Goal: Task Accomplishment & Management: Manage account settings

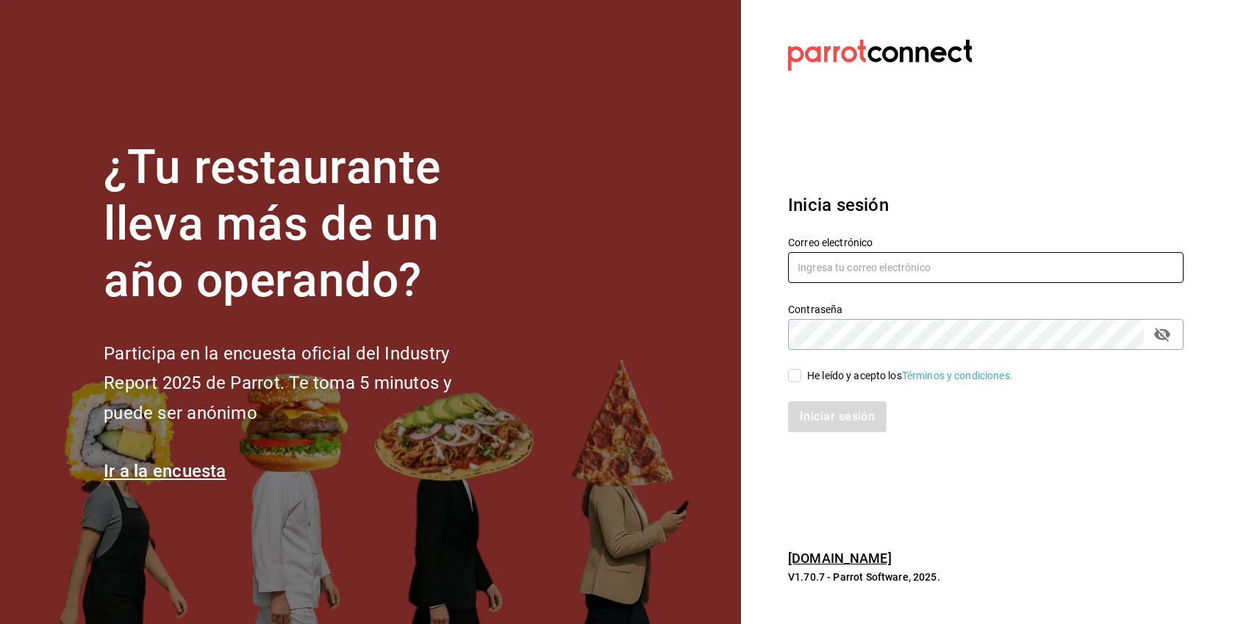
click at [837, 269] on input "text" at bounding box center [985, 267] width 395 height 31
paste input "[EMAIL_ADDRESS][DOMAIN_NAME]"
type input "[EMAIL_ADDRESS][DOMAIN_NAME]"
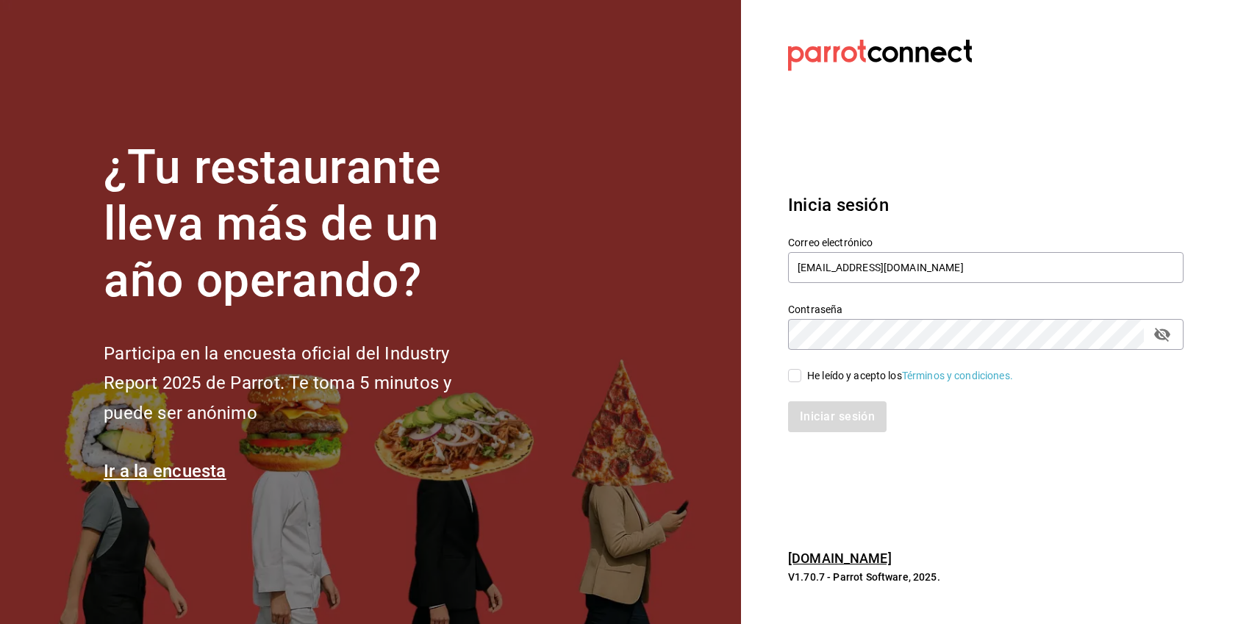
click at [870, 376] on div "He leído y acepto los Términos y condiciones." at bounding box center [910, 375] width 206 height 15
click at [801, 376] on input "He leído y acepto los Términos y condiciones." at bounding box center [794, 375] width 13 height 13
checkbox input "true"
click at [836, 422] on button "Iniciar sesión" at bounding box center [838, 416] width 100 height 31
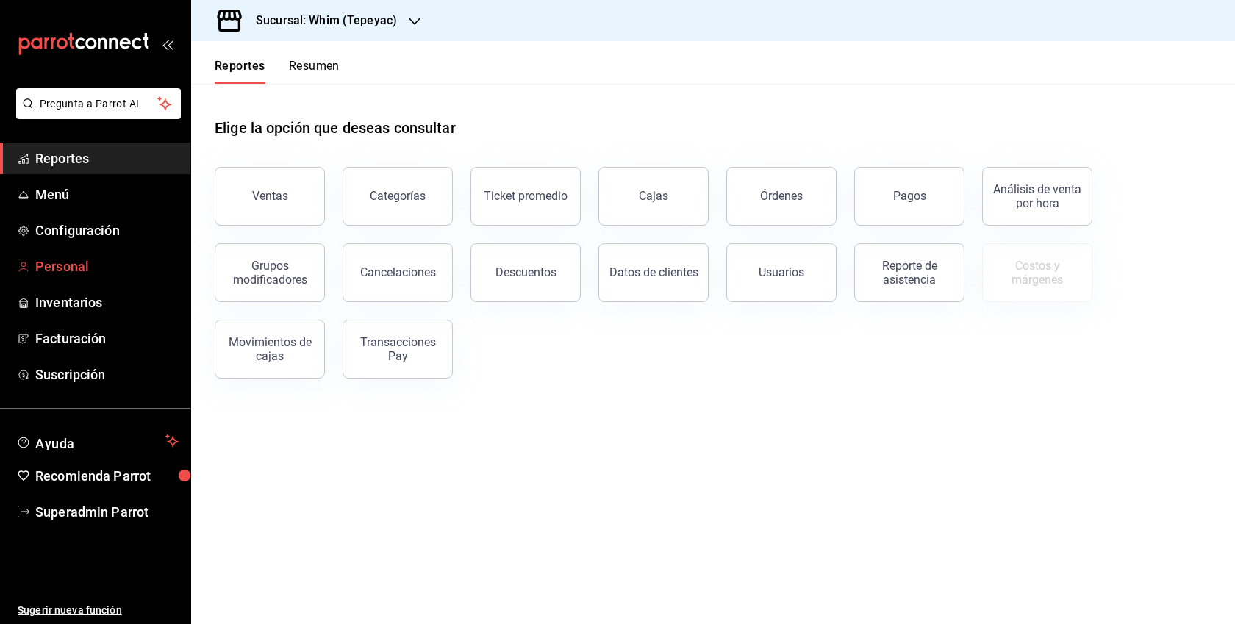
click at [69, 276] on span "Personal" at bounding box center [106, 267] width 143 height 20
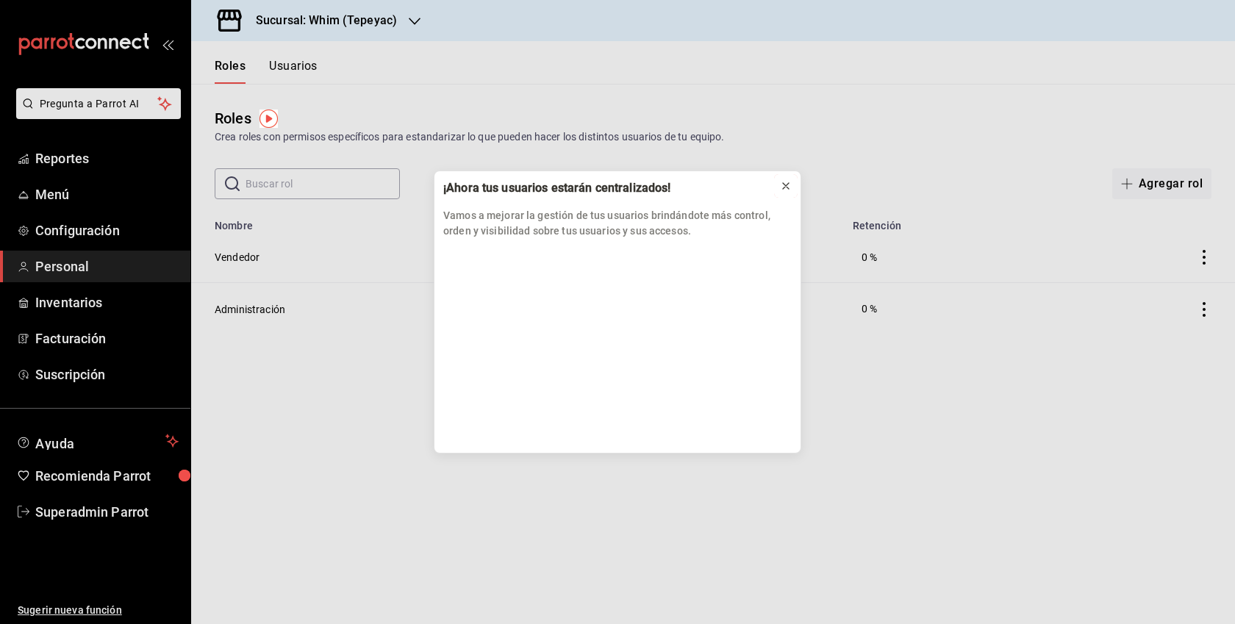
click at [783, 183] on icon at bounding box center [786, 186] width 6 height 6
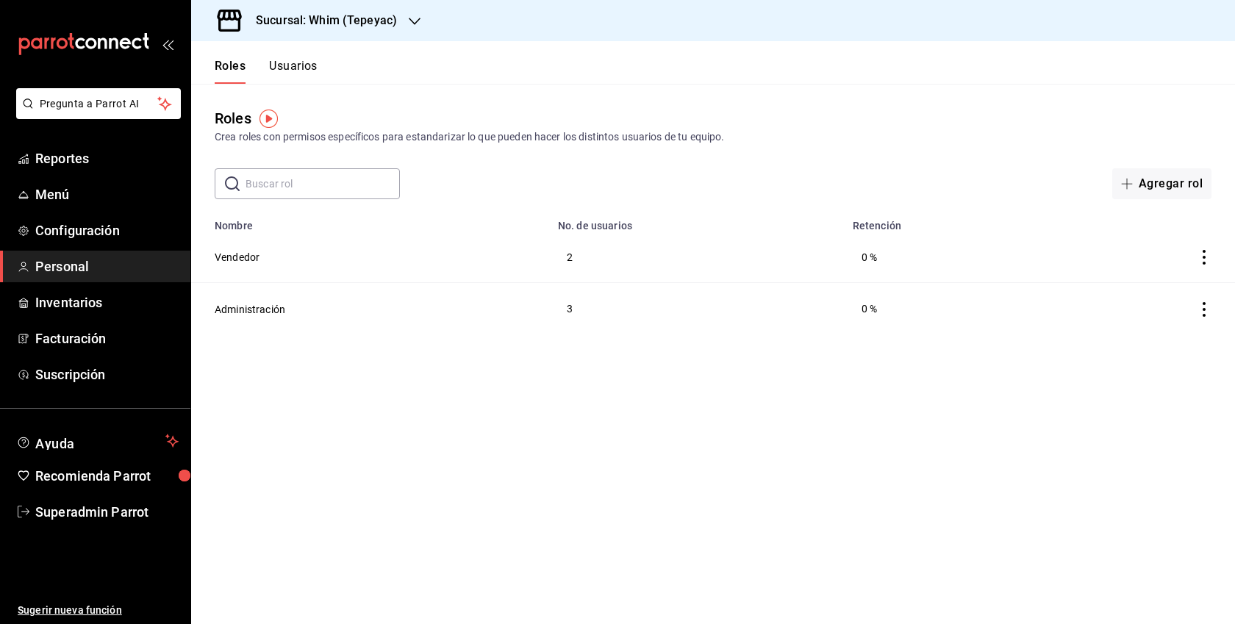
click at [298, 59] on button "Usuarios" at bounding box center [293, 71] width 49 height 25
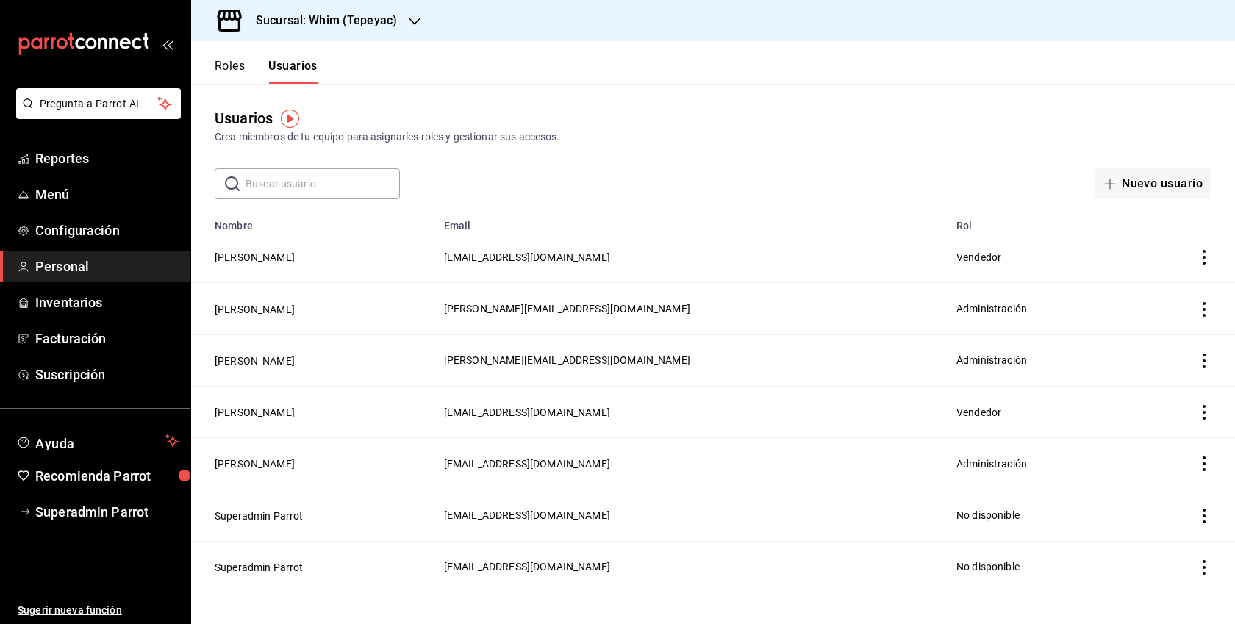
click at [387, 19] on h3 "Sucursal: Whim (Tepeyac)" at bounding box center [320, 21] width 153 height 18
click at [287, 97] on div "Whim (CDMX)" at bounding box center [301, 96] width 197 height 15
click at [308, 88] on div "Usuarios Crea miembros de tu equipo para asignarles roles y gestionar sus acces…" at bounding box center [713, 141] width 1044 height 115
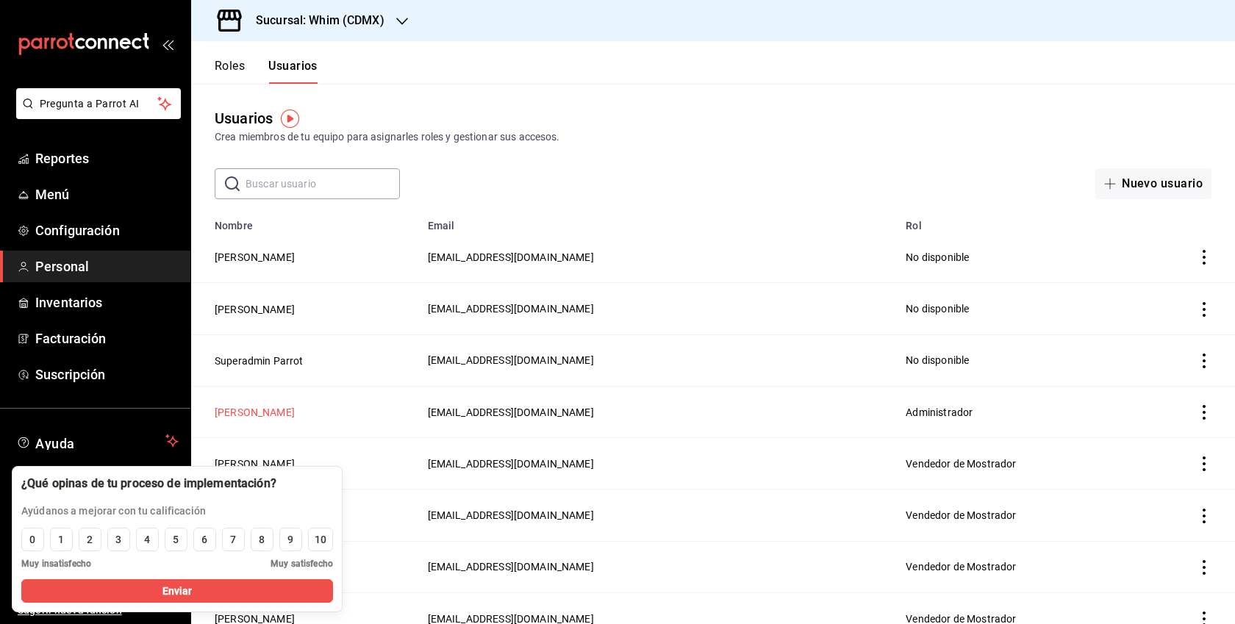
click at [263, 410] on button "[PERSON_NAME]" at bounding box center [255, 412] width 80 height 15
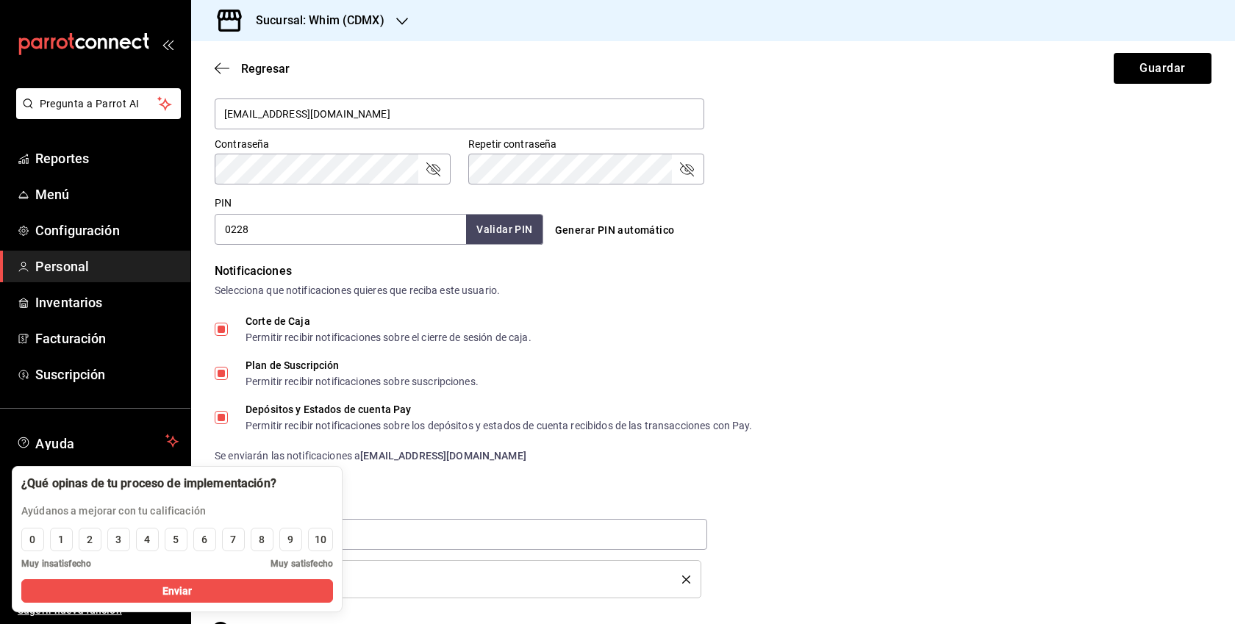
scroll to position [632, 0]
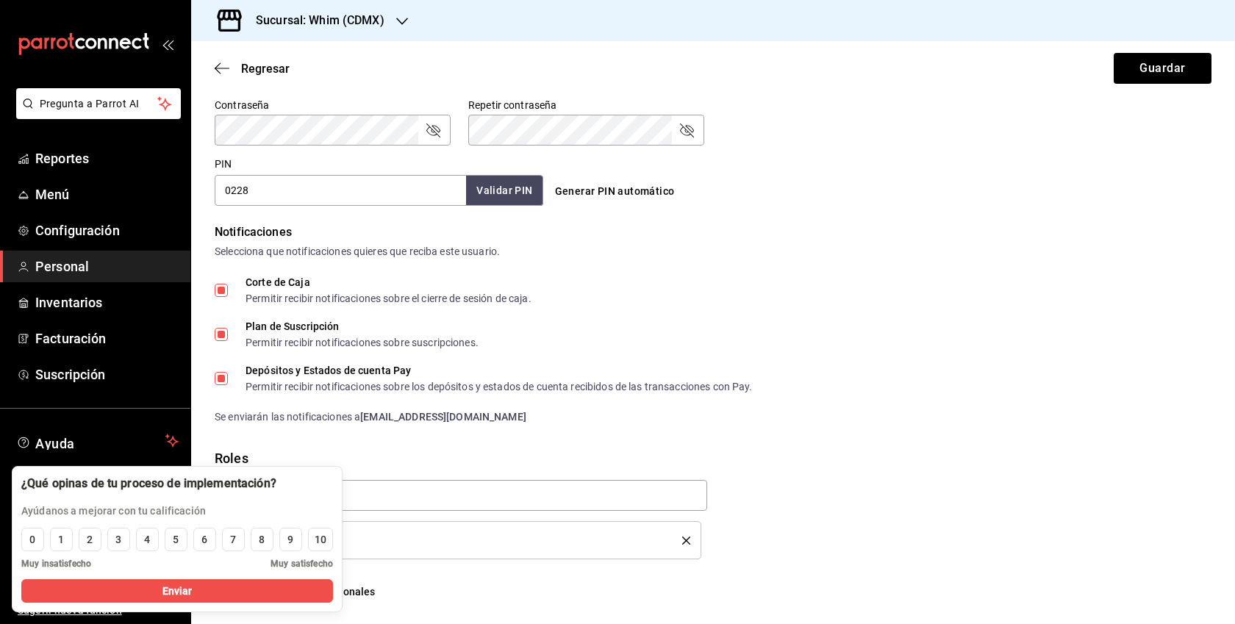
click at [742, 368] on div "Depósitos y Estados de cuenta Pay" at bounding box center [499, 370] width 507 height 10
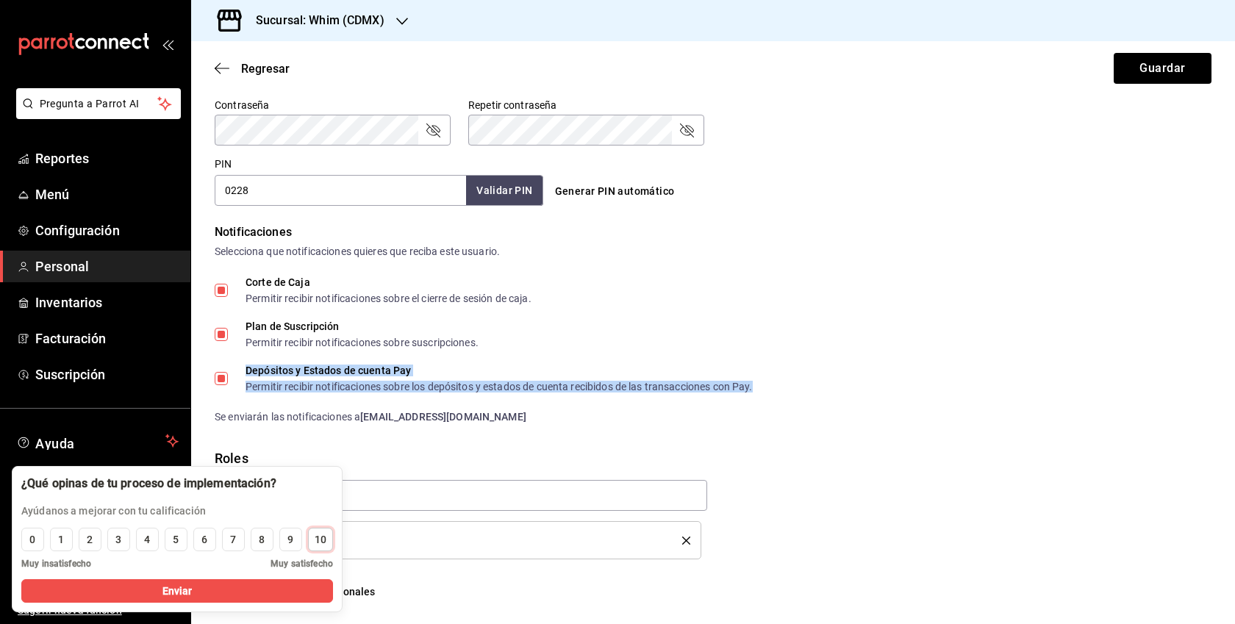
click at [315, 538] on div "10" at bounding box center [321, 539] width 12 height 15
click at [302, 593] on button "Enviar" at bounding box center [177, 591] width 312 height 24
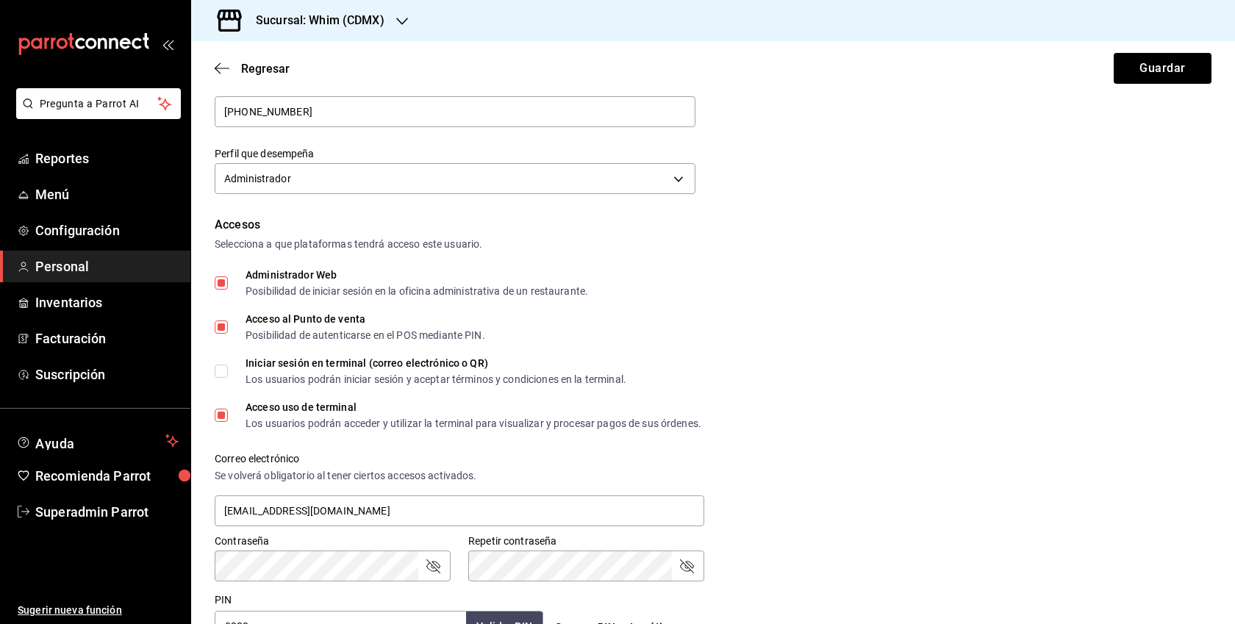
scroll to position [193, 0]
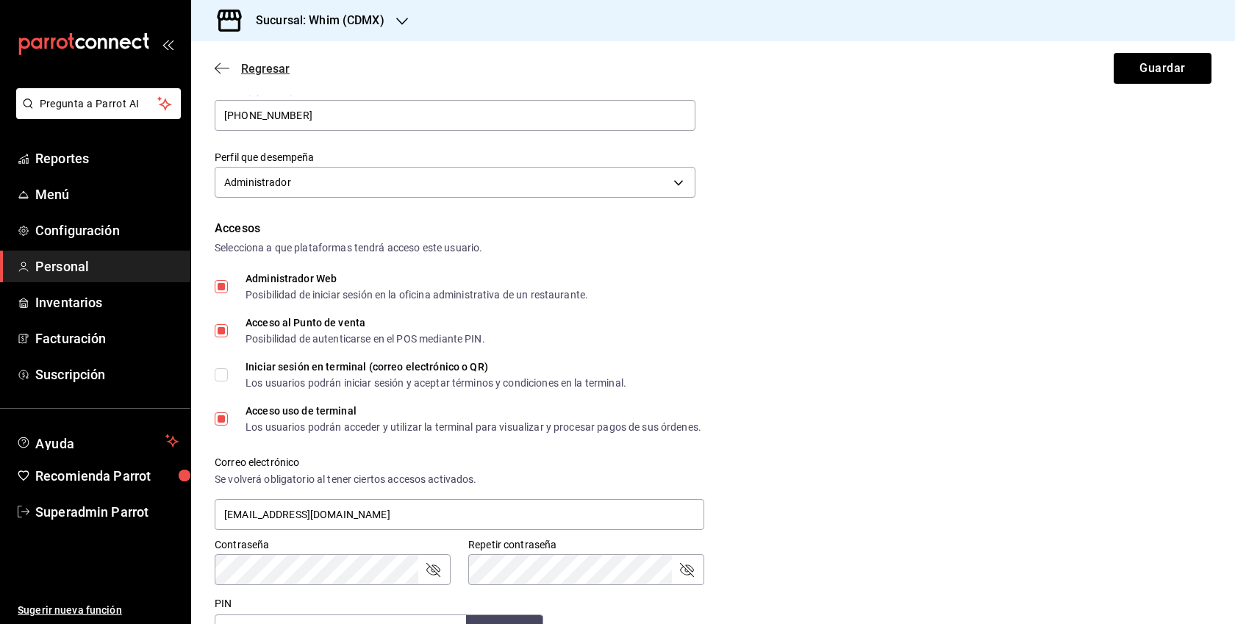
click at [262, 66] on span "Regresar" at bounding box center [265, 69] width 49 height 14
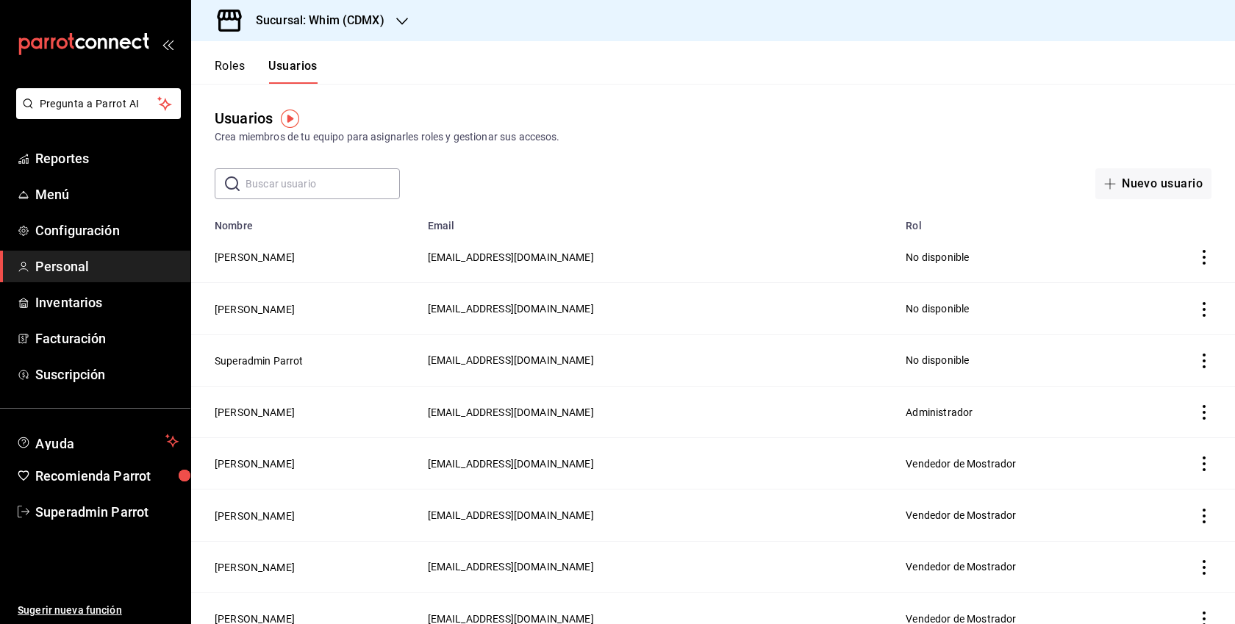
click at [301, 179] on input "text" at bounding box center [323, 183] width 154 height 29
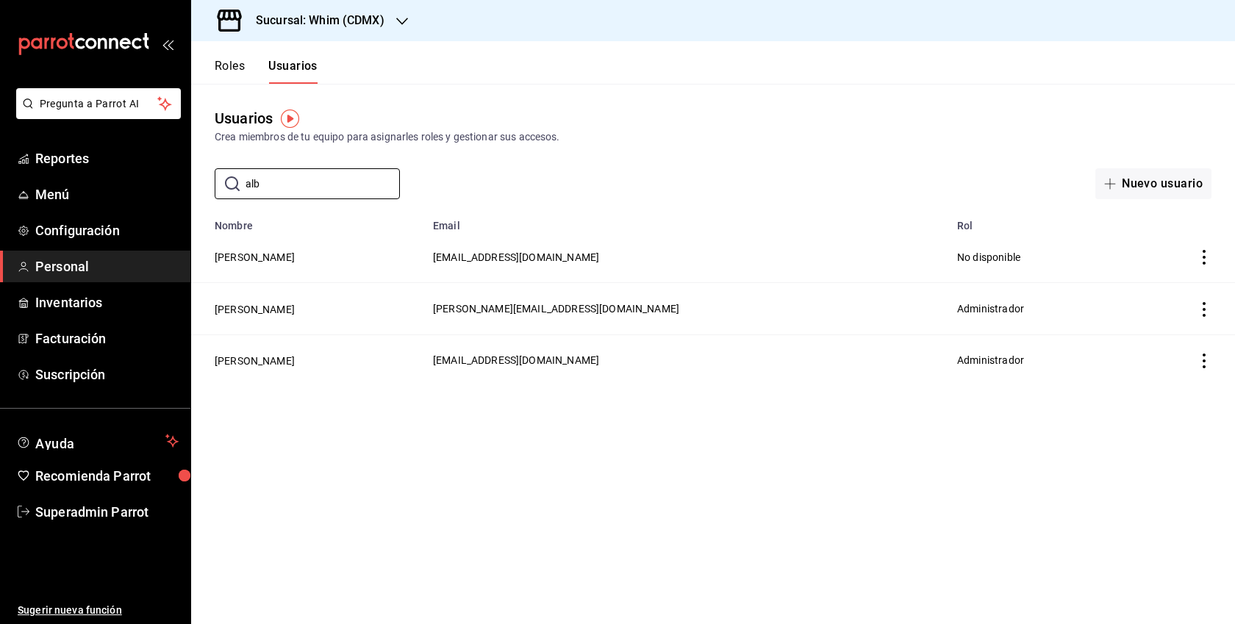
type input "alb"
click at [353, 21] on h3 "Sucursal: Whim (CDMX)" at bounding box center [314, 21] width 140 height 18
click at [304, 66] on div "Whim (Tepeyac)" at bounding box center [301, 63] width 197 height 15
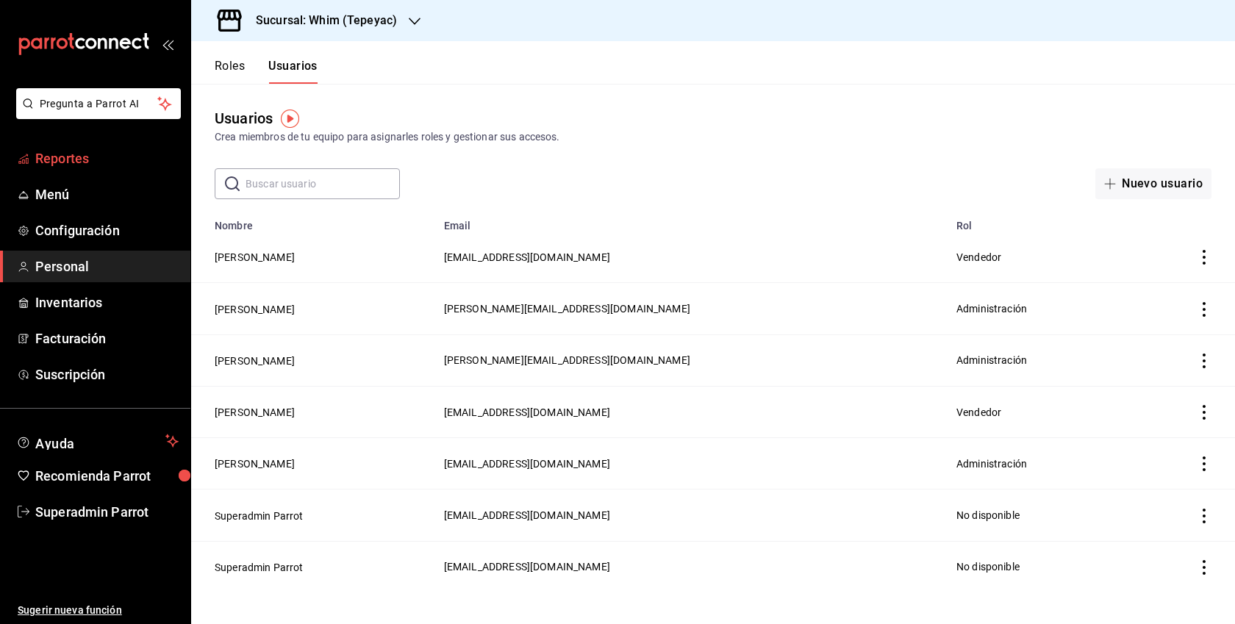
click at [83, 150] on span "Reportes" at bounding box center [106, 158] width 143 height 20
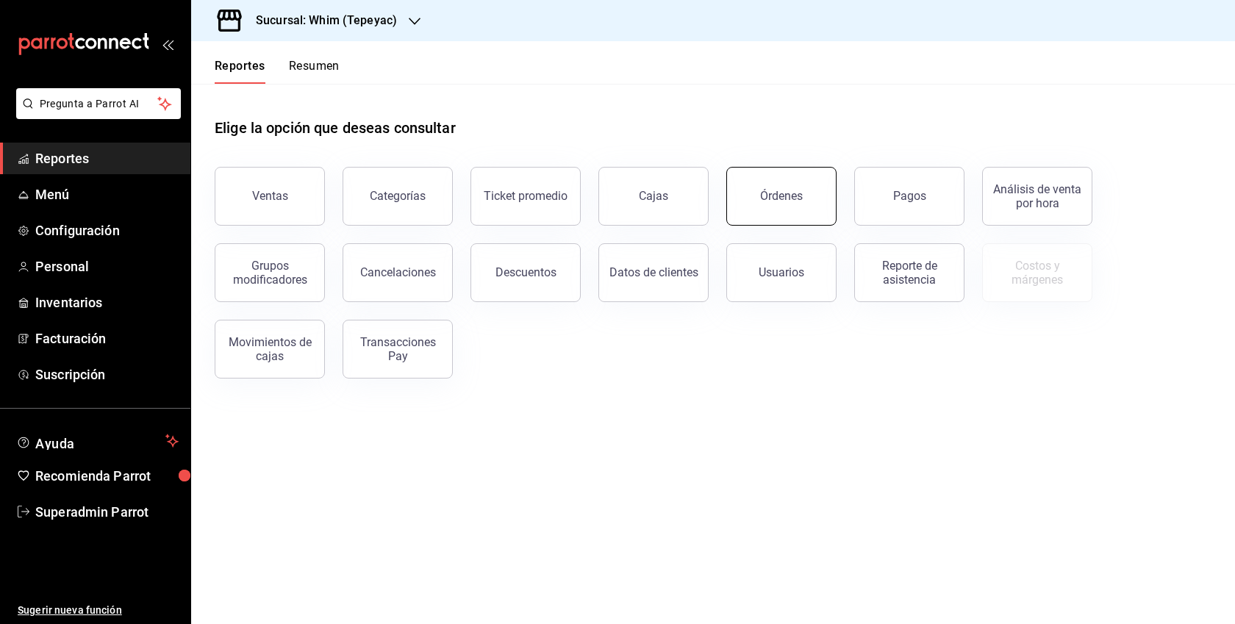
click at [767, 193] on div "Órdenes" at bounding box center [781, 196] width 43 height 14
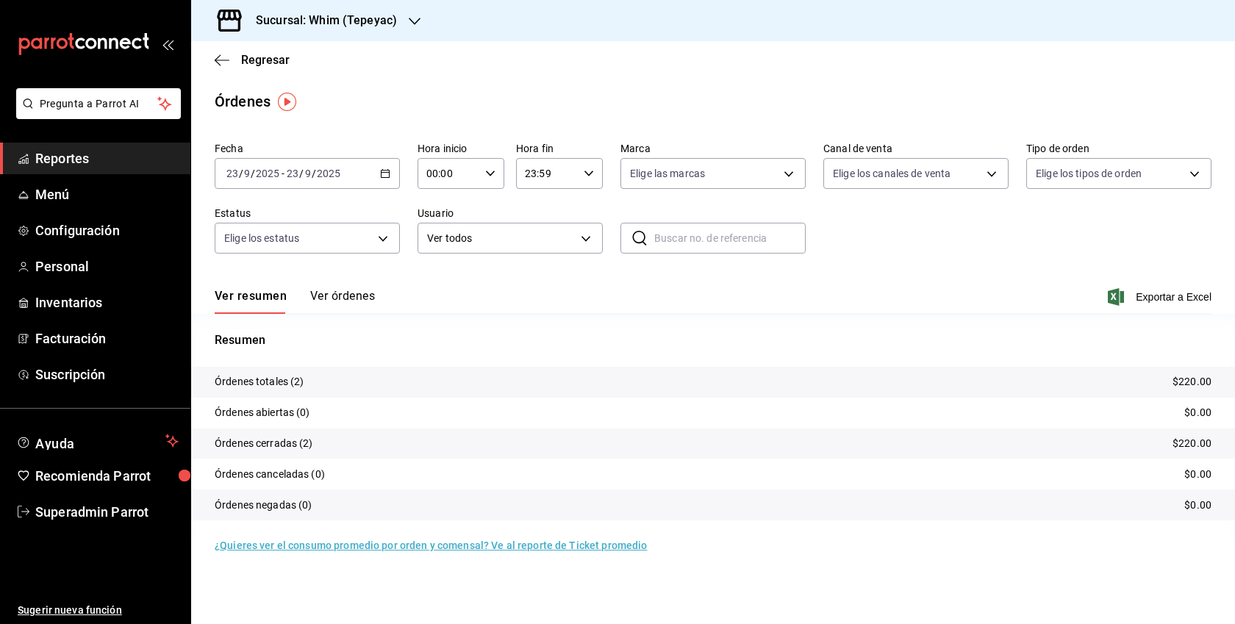
click at [366, 293] on button "Ver órdenes" at bounding box center [342, 301] width 65 height 25
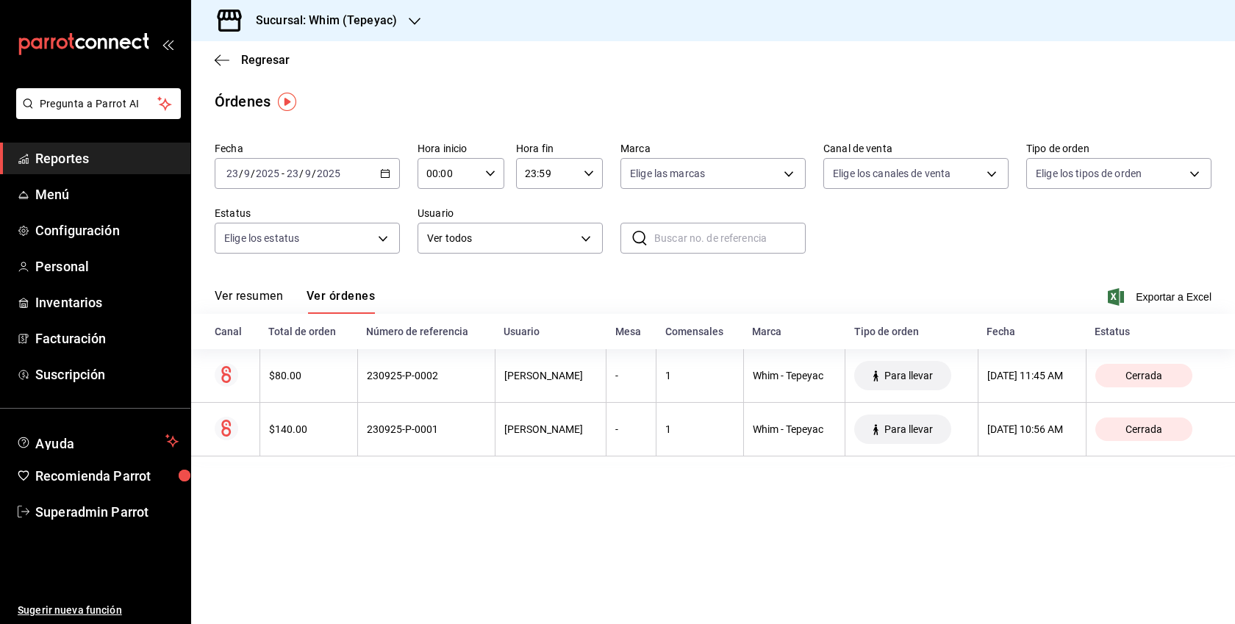
click at [379, 173] on div "[DATE] [DATE] - [DATE] [DATE]" at bounding box center [307, 173] width 185 height 31
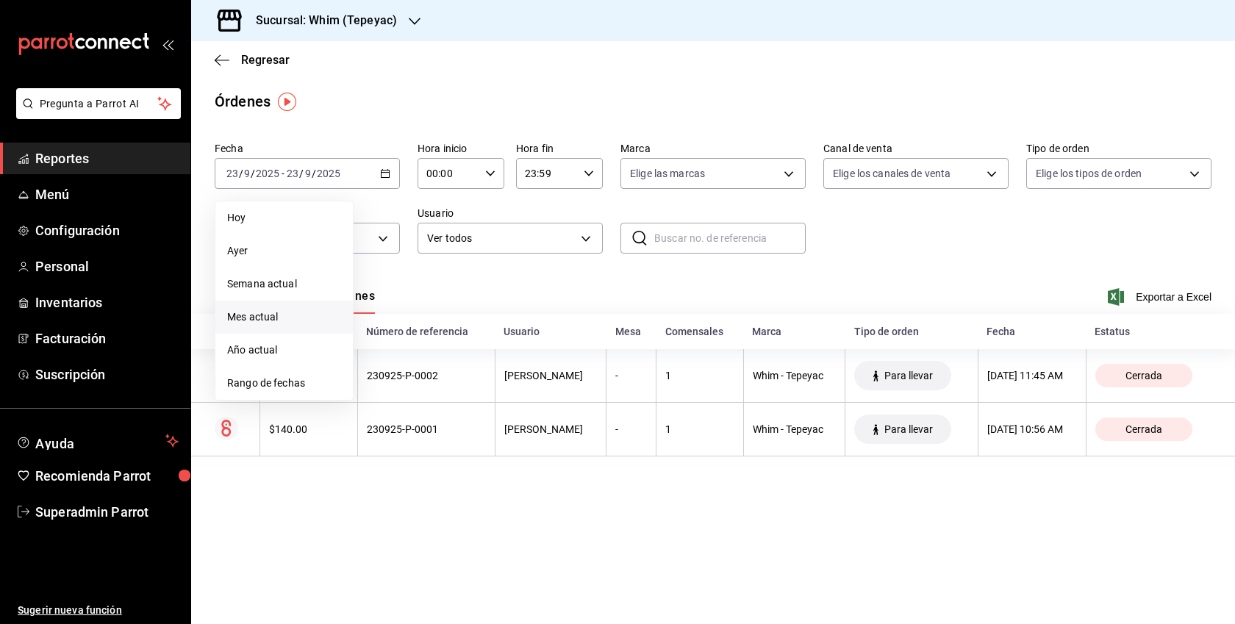
click at [265, 315] on span "Mes actual" at bounding box center [284, 316] width 114 height 15
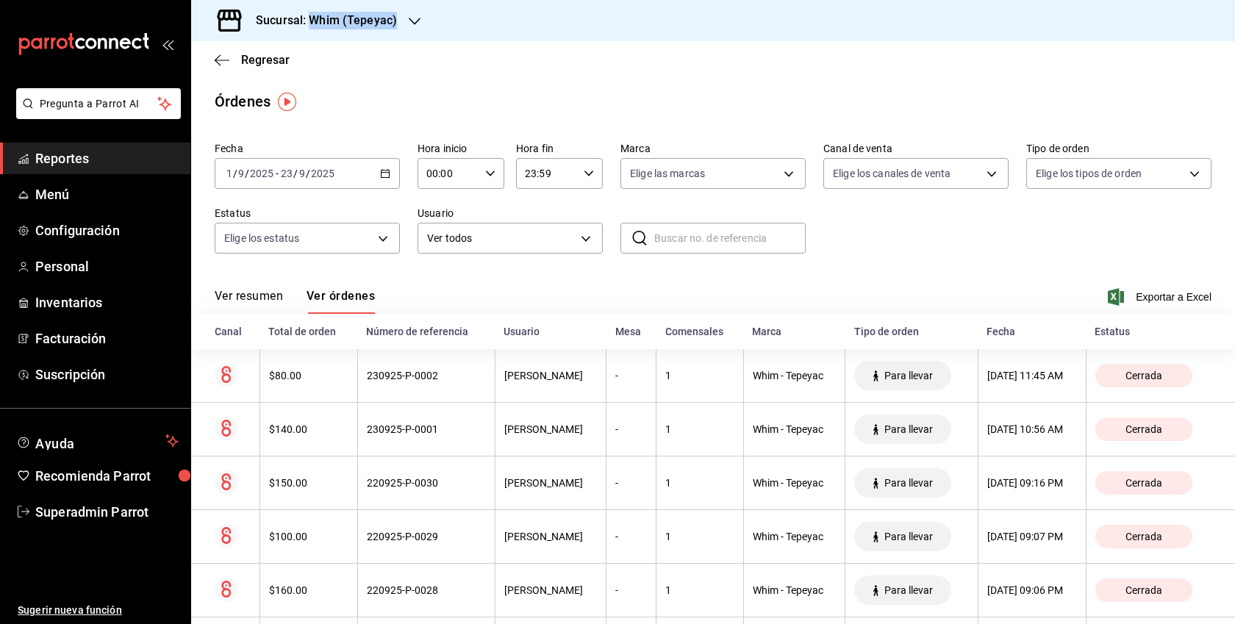
drag, startPoint x: 398, startPoint y: 20, endPoint x: 312, endPoint y: 22, distance: 86.0
click at [312, 22] on div "Sucursal: Whim (Tepeyac)" at bounding box center [314, 20] width 223 height 41
copy h3 "Whim (Tepeyac)"
drag, startPoint x: 395, startPoint y: 17, endPoint x: 307, endPoint y: 15, distance: 88.2
click at [307, 15] on div at bounding box center [617, 312] width 1235 height 624
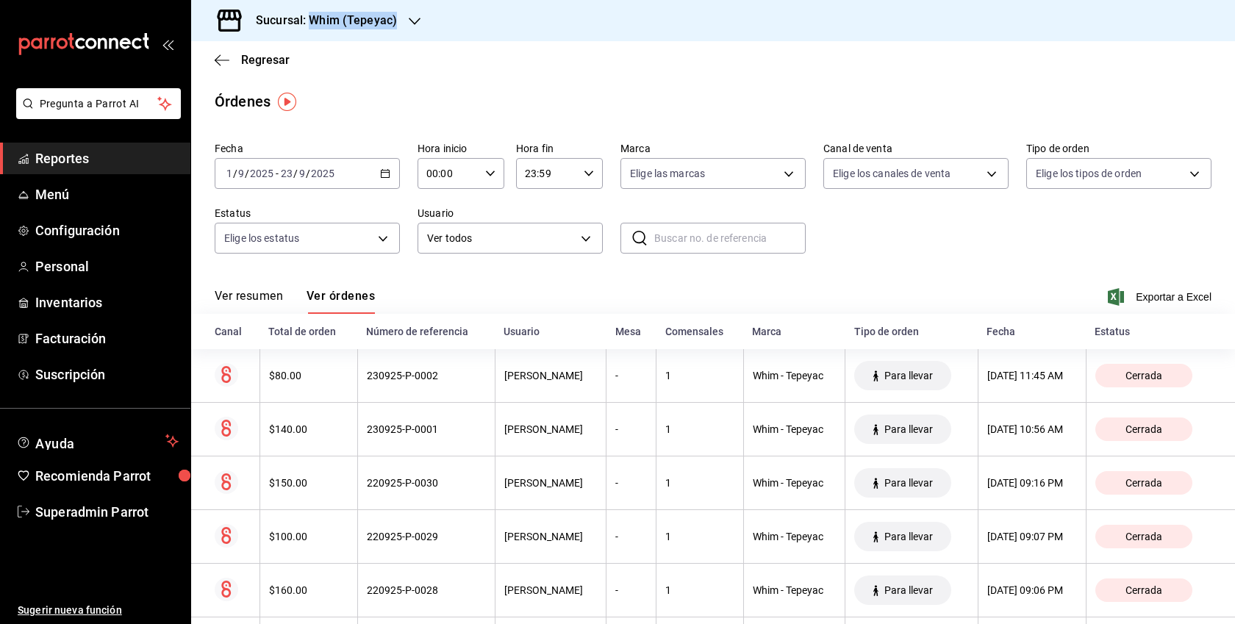
drag, startPoint x: 310, startPoint y: 18, endPoint x: 405, endPoint y: 27, distance: 95.3
click at [405, 27] on div "Sucursal: Whim (Tepeyac)" at bounding box center [314, 20] width 223 height 41
copy div "Whim (Tepeyac) Regresar"
click at [73, 337] on div at bounding box center [617, 312] width 1235 height 624
click at [73, 337] on span "Facturación" at bounding box center [106, 339] width 143 height 20
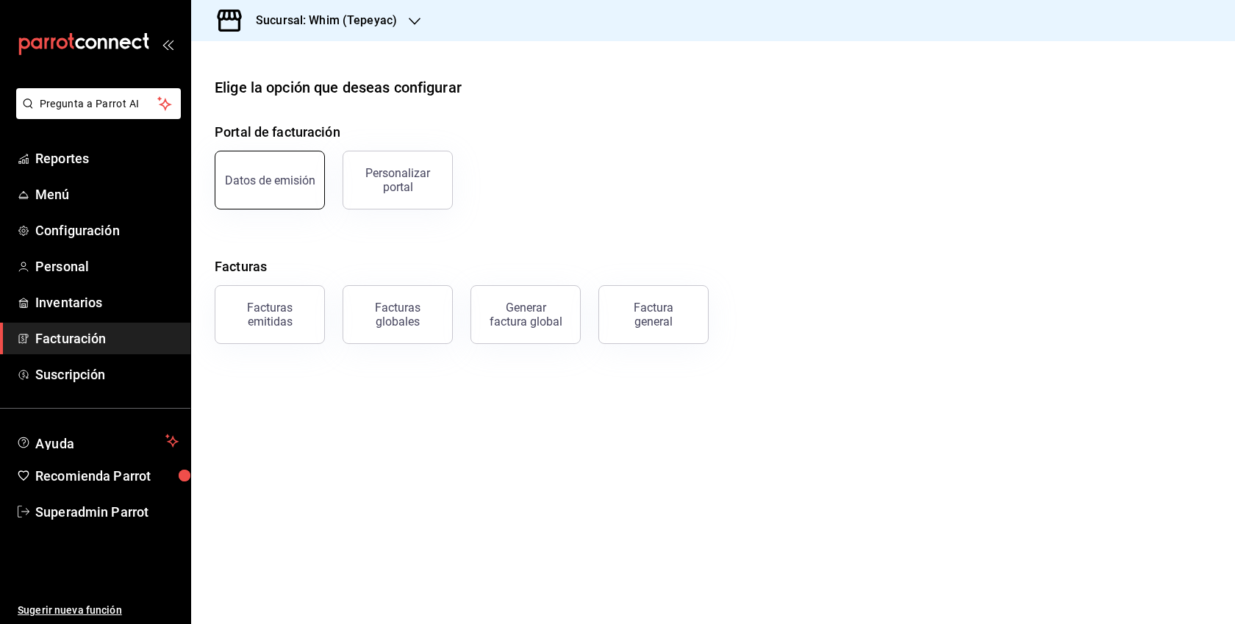
click at [218, 183] on div "Datos de emisión" at bounding box center [261, 171] width 128 height 76
click at [273, 183] on div "Datos de emisión" at bounding box center [270, 180] width 90 height 14
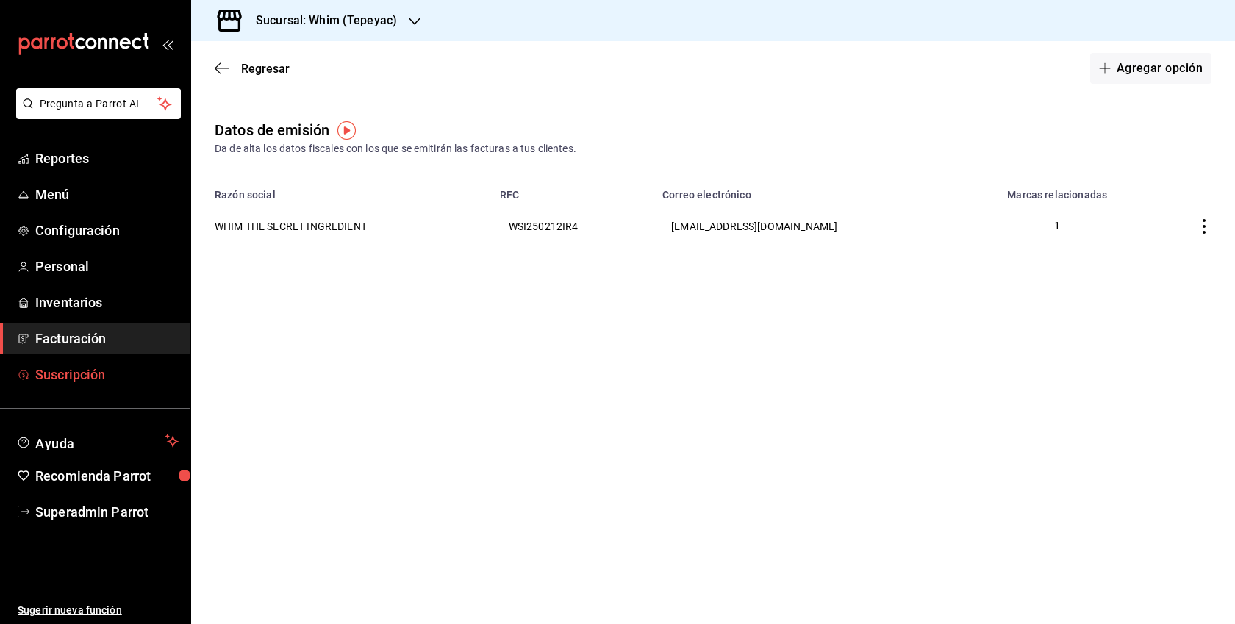
click at [66, 377] on span "Suscripción" at bounding box center [106, 375] width 143 height 20
